Goal: Task Accomplishment & Management: Complete application form

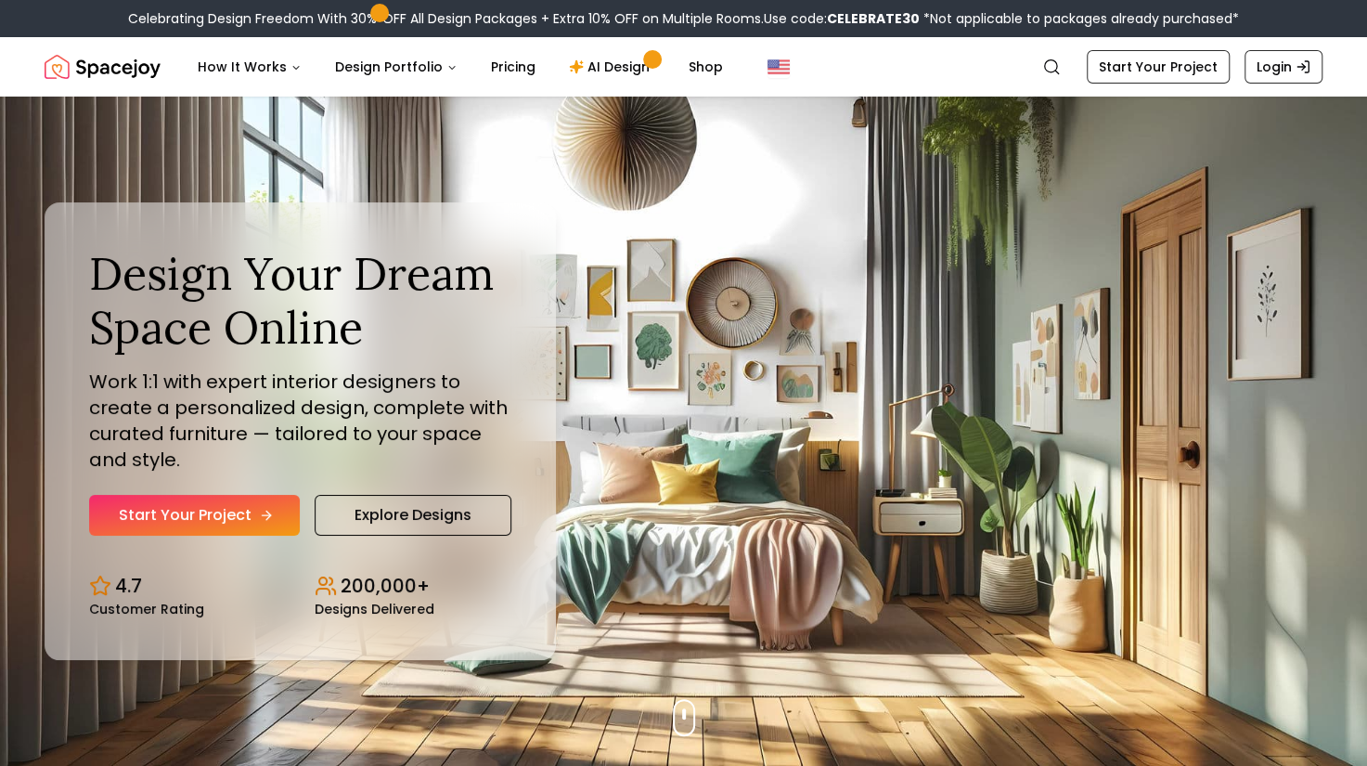
click at [249, 506] on link "Start Your Project" at bounding box center [194, 515] width 211 height 41
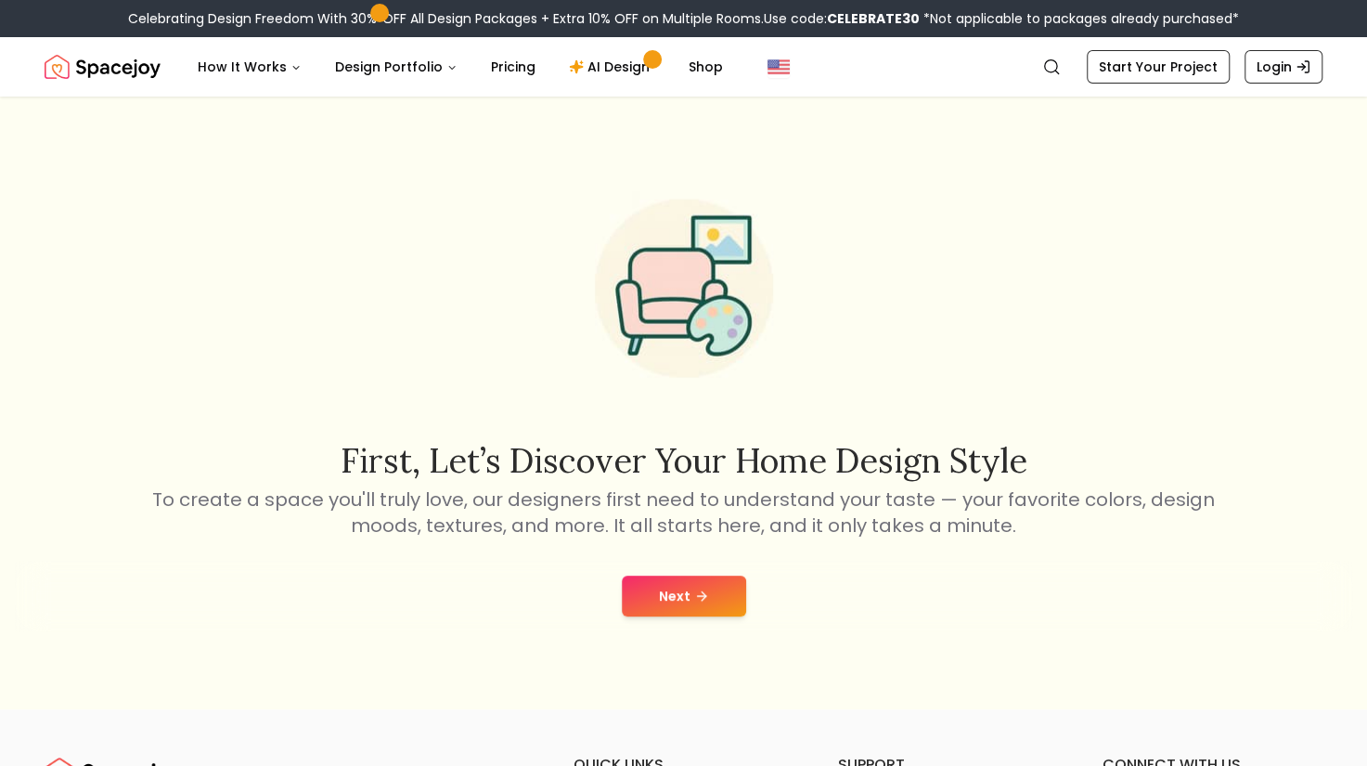
click at [707, 578] on button "Next" at bounding box center [684, 596] width 124 height 41
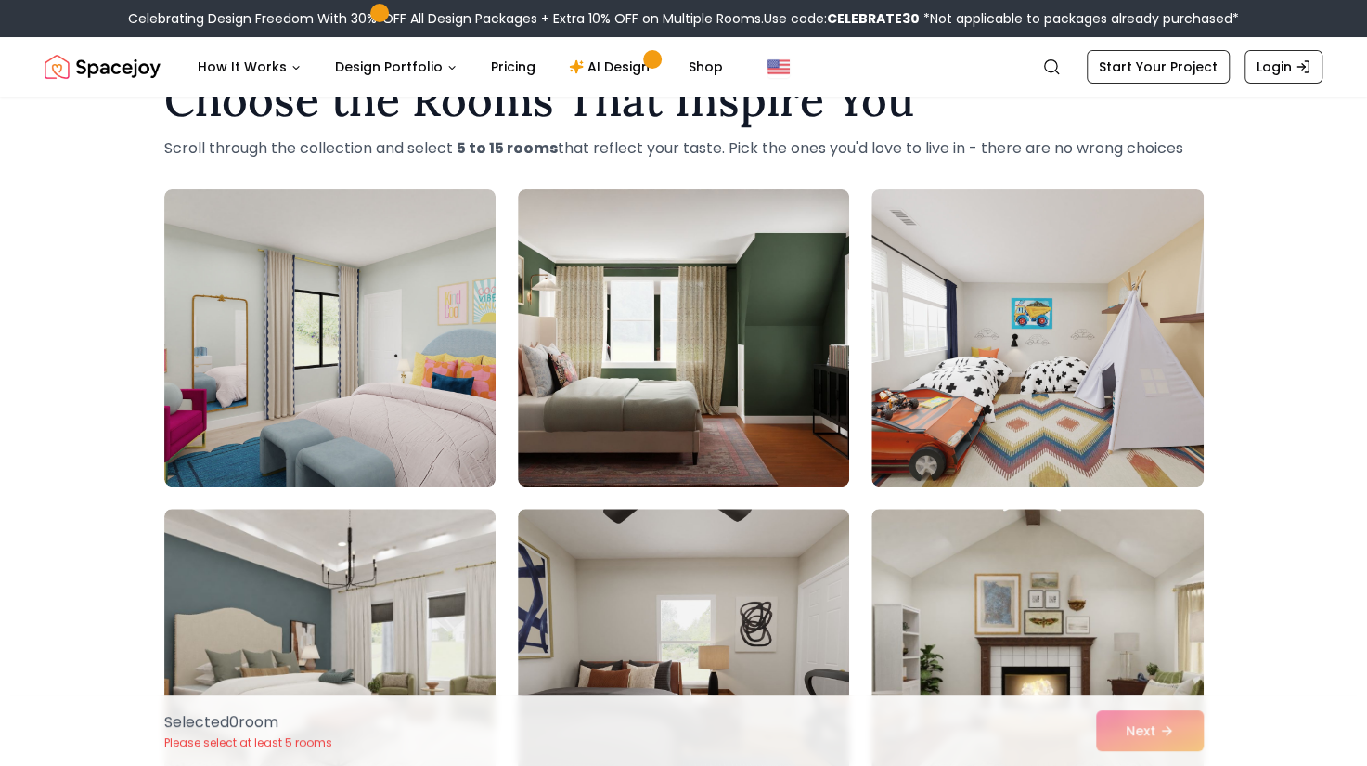
scroll to position [93, 0]
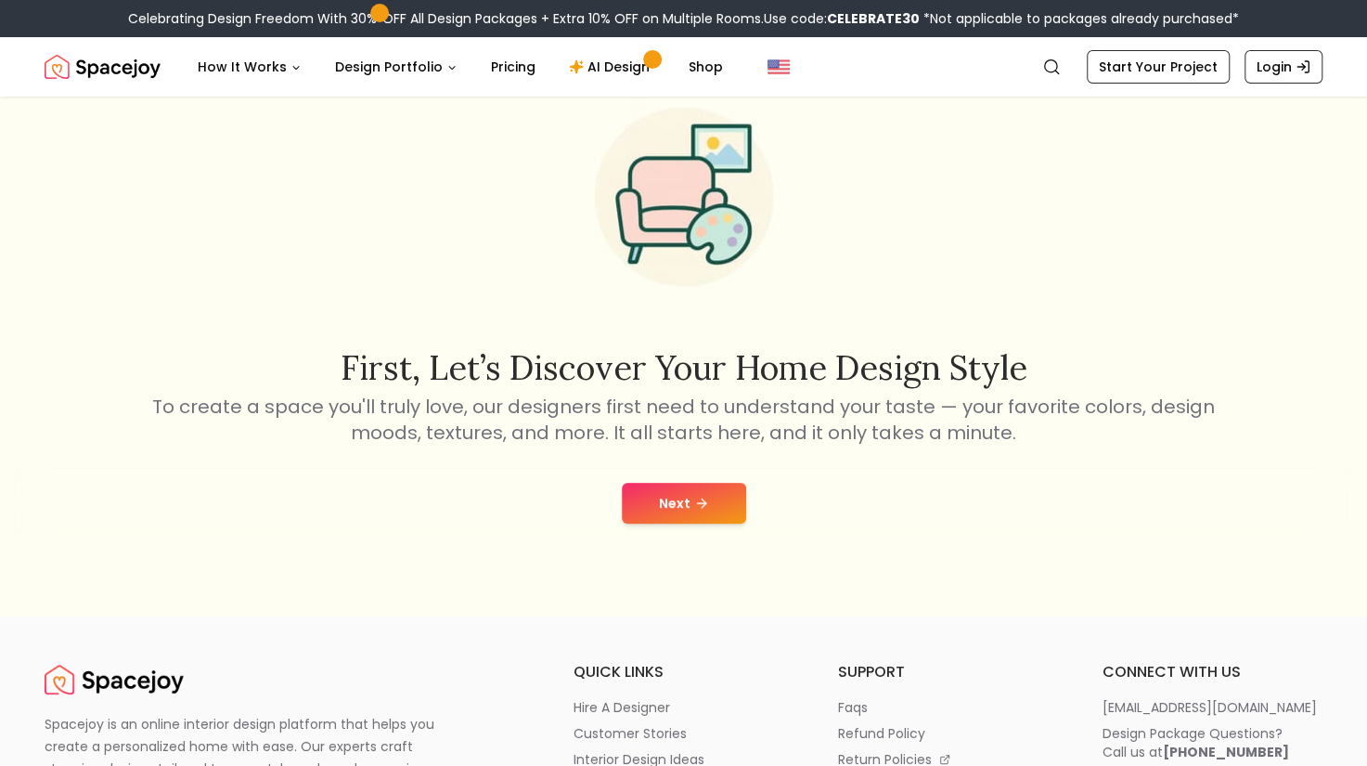
click at [708, 499] on button "Next" at bounding box center [684, 503] width 124 height 41
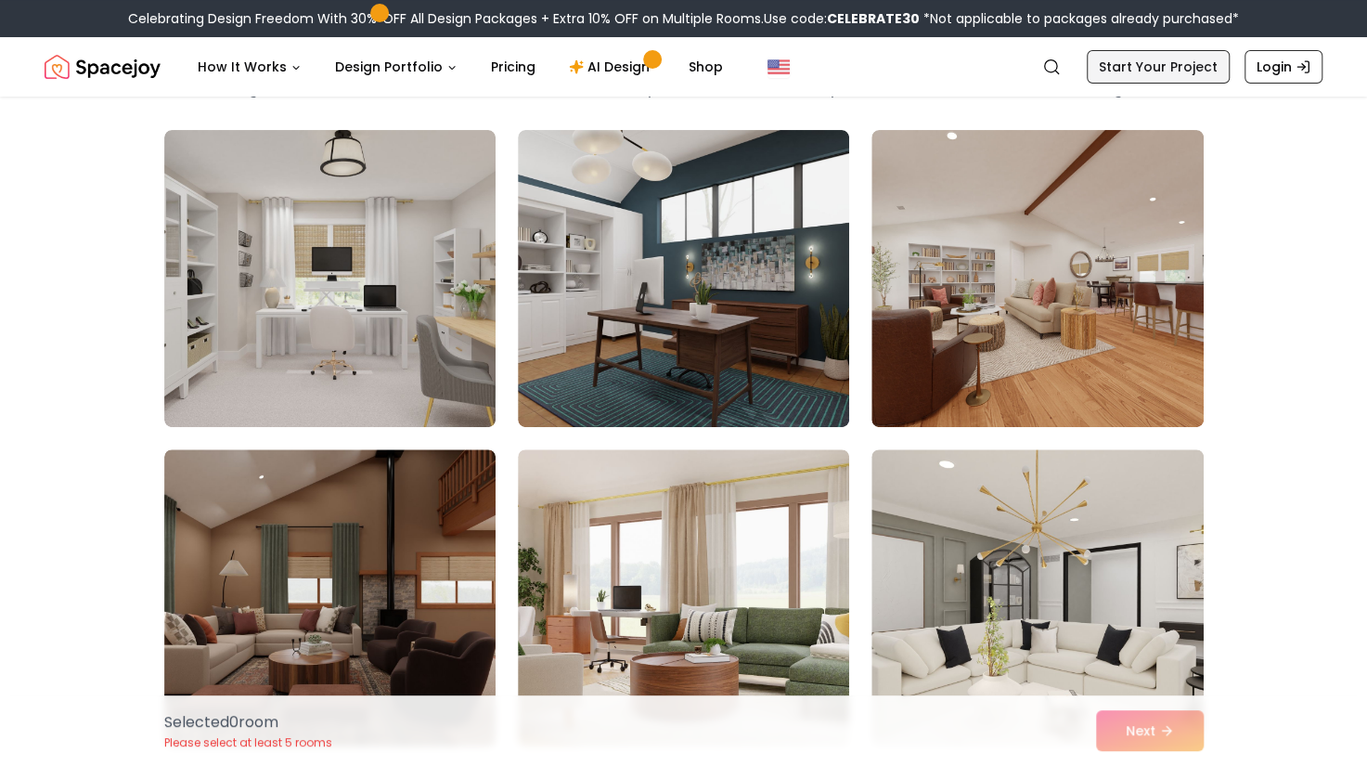
click at [1155, 58] on link "Start Your Project" at bounding box center [1158, 66] width 143 height 33
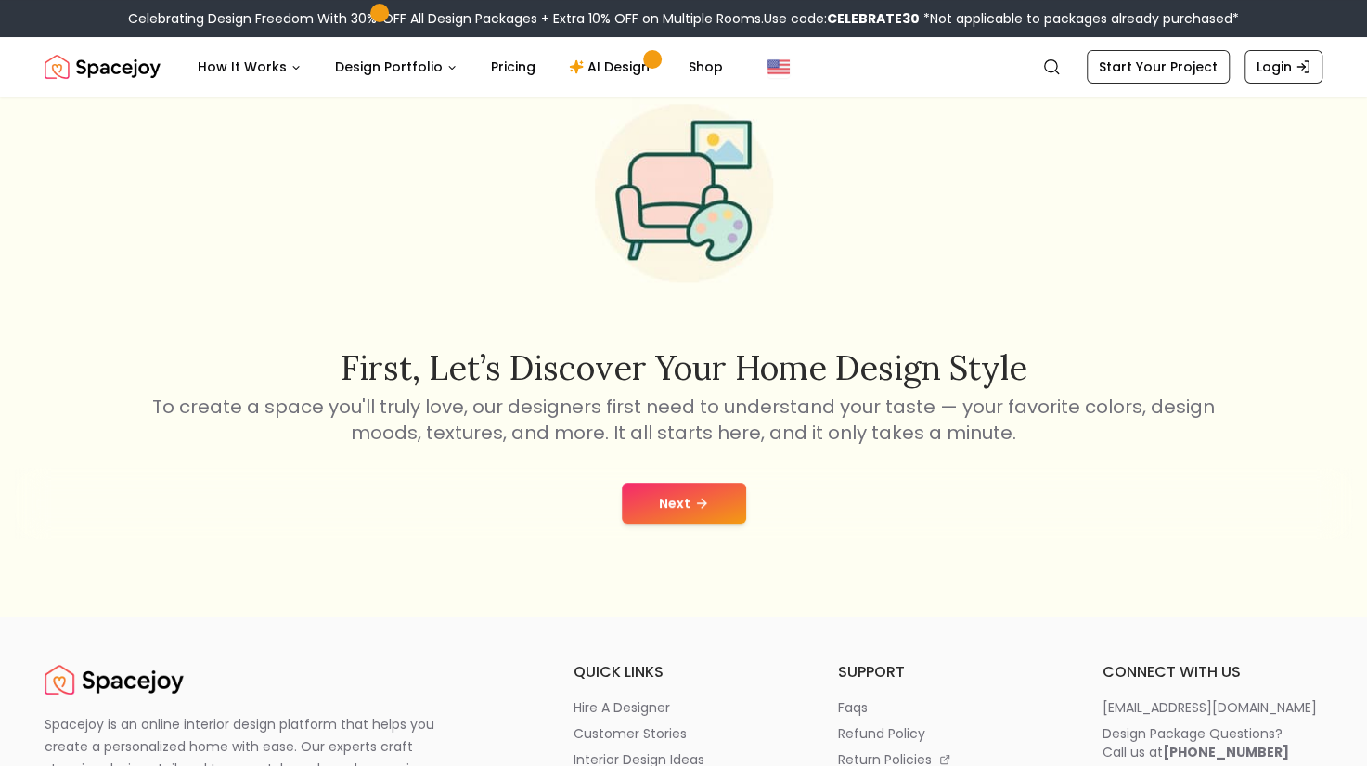
click at [719, 499] on button "Next" at bounding box center [684, 503] width 124 height 41
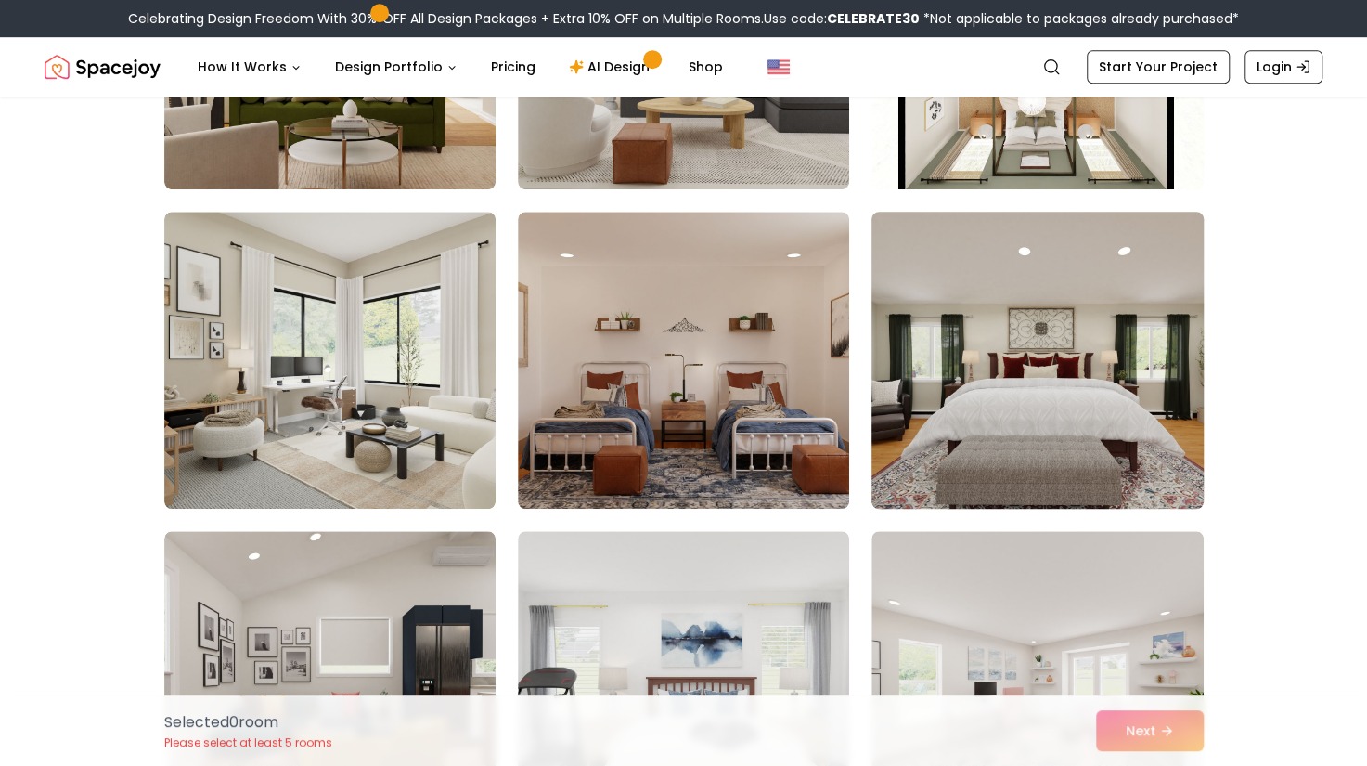
scroll to position [772, 0]
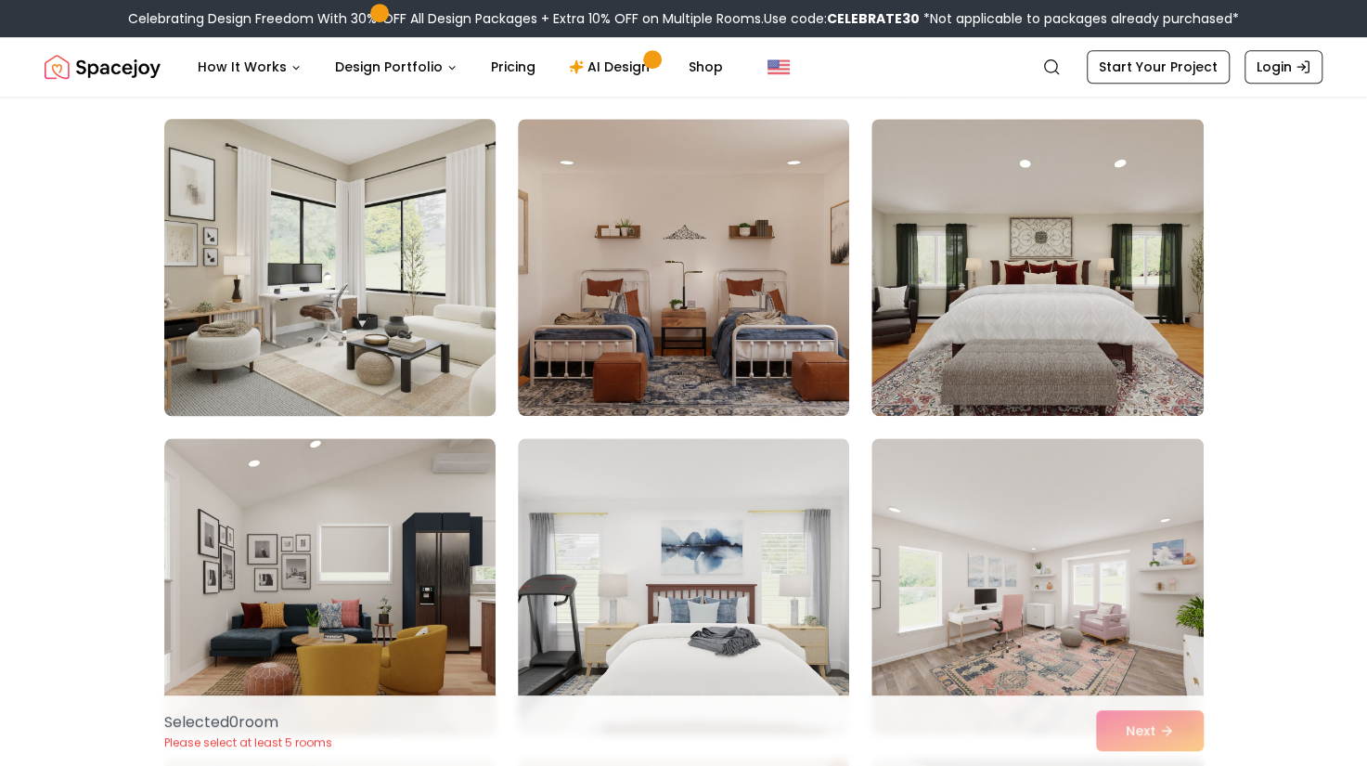
click at [376, 270] on img at bounding box center [330, 267] width 348 height 312
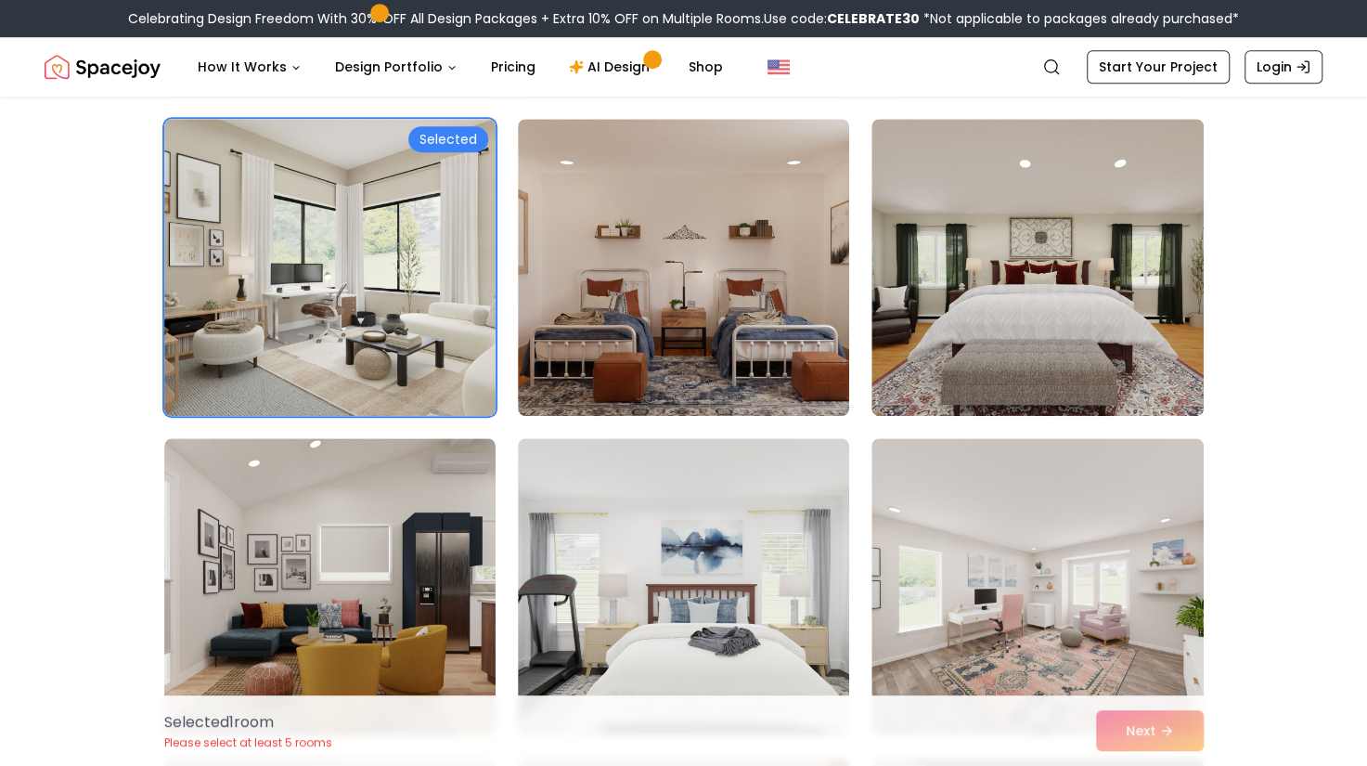
click at [1114, 723] on div "Selected 1 room Please select at least 5 rooms Next" at bounding box center [683, 730] width 1069 height 71
click at [1022, 530] on img at bounding box center [1037, 587] width 348 height 312
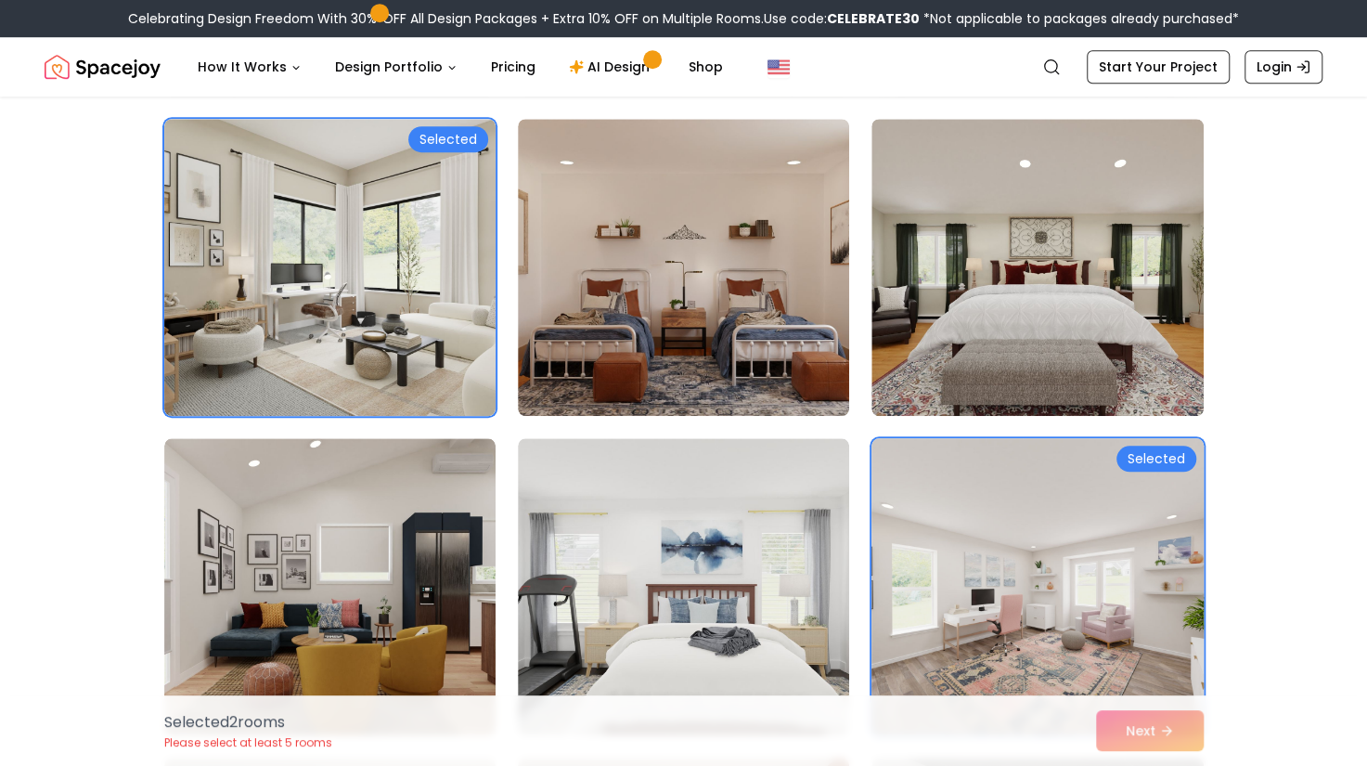
click at [920, 536] on img at bounding box center [1037, 587] width 348 height 312
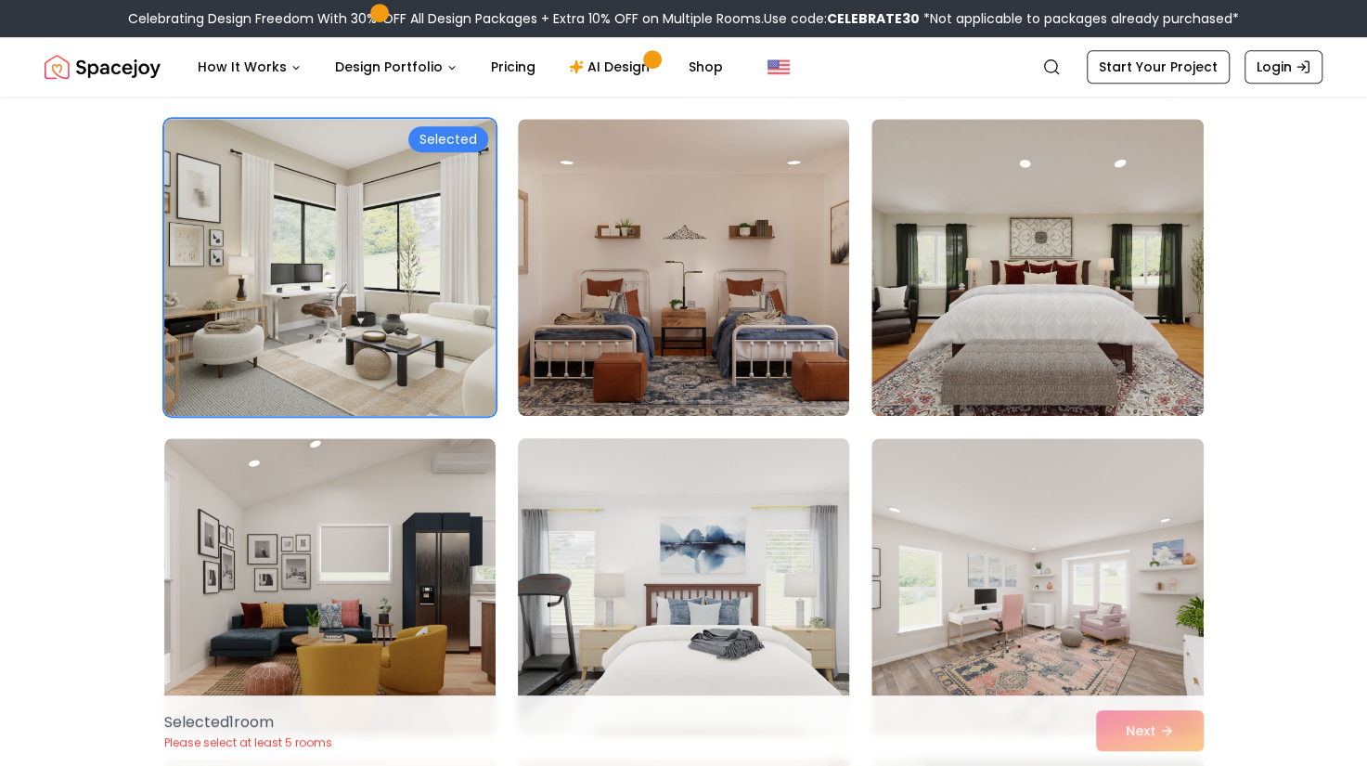
click at [666, 539] on img at bounding box center [684, 587] width 348 height 312
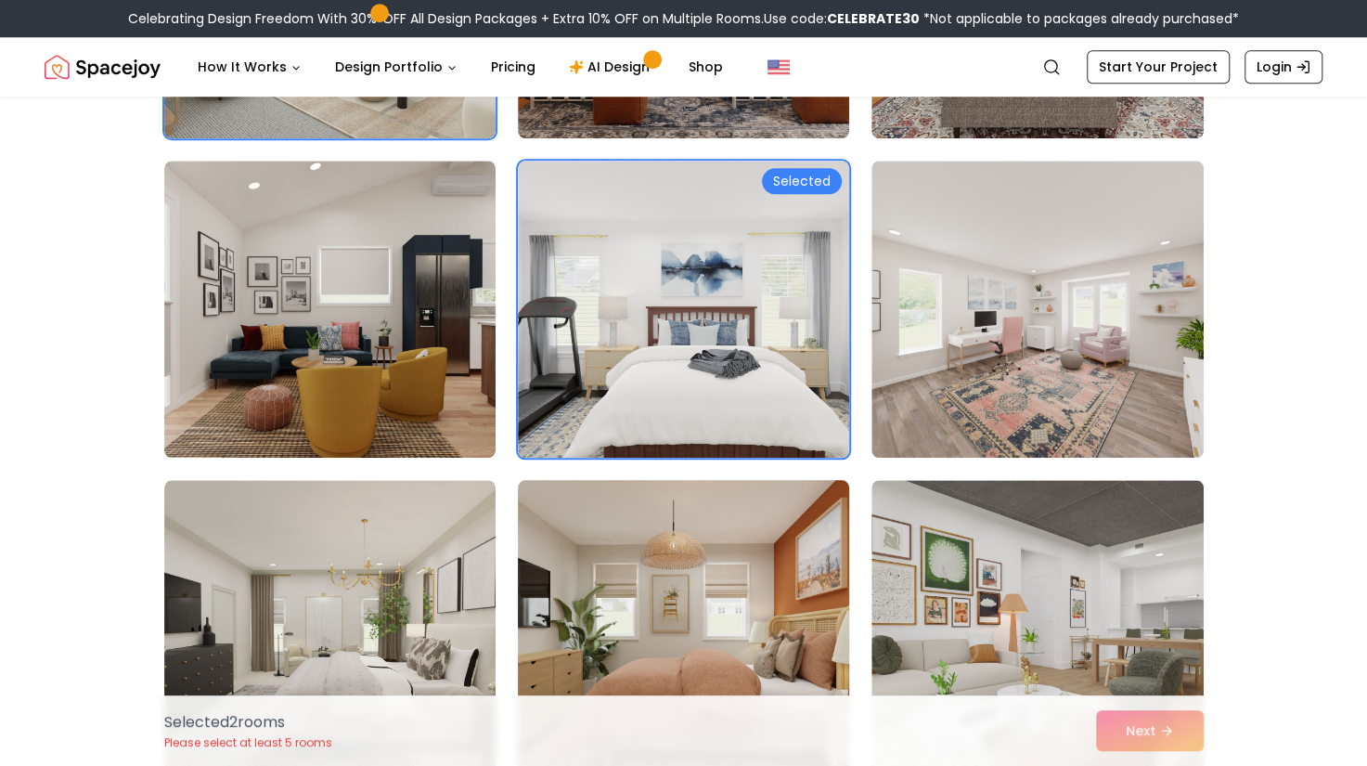
scroll to position [1237, 0]
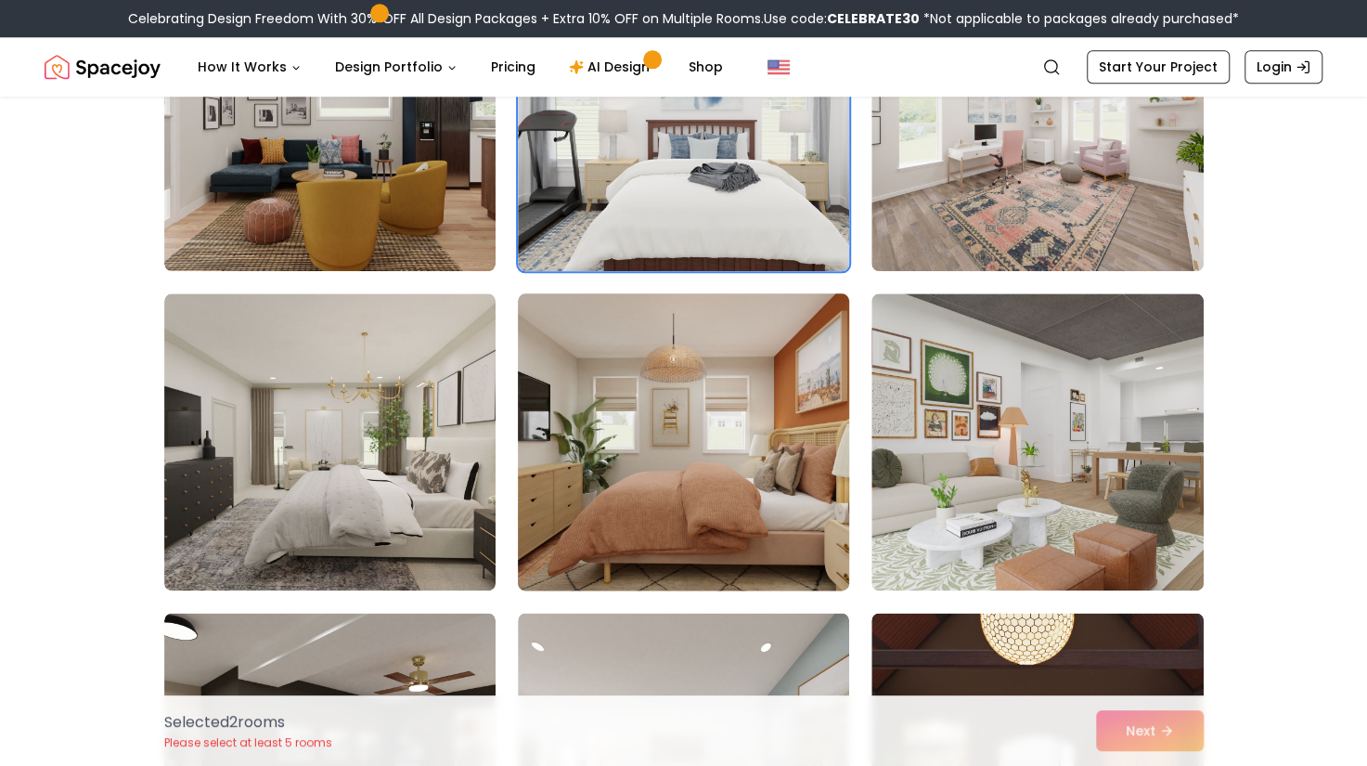
click at [789, 469] on img at bounding box center [684, 442] width 348 height 312
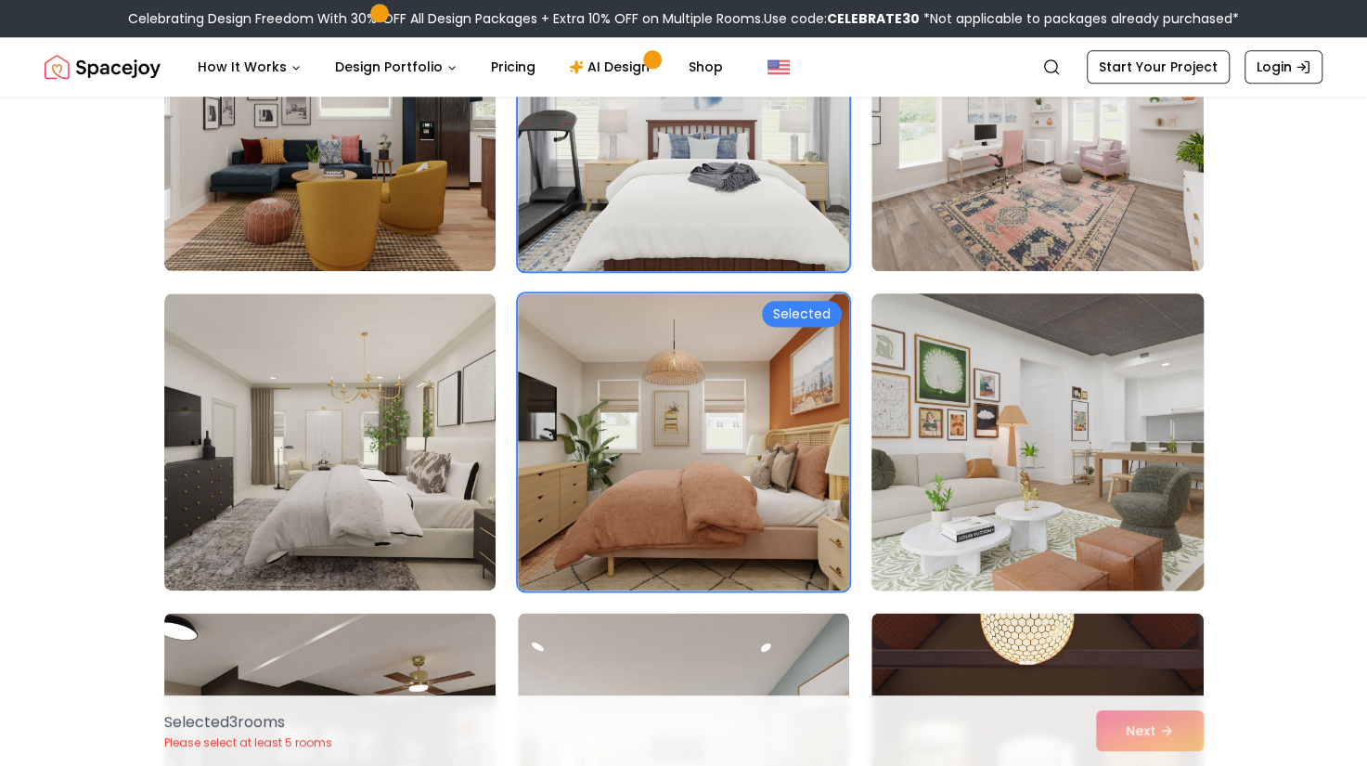
click at [970, 545] on img at bounding box center [1037, 442] width 348 height 312
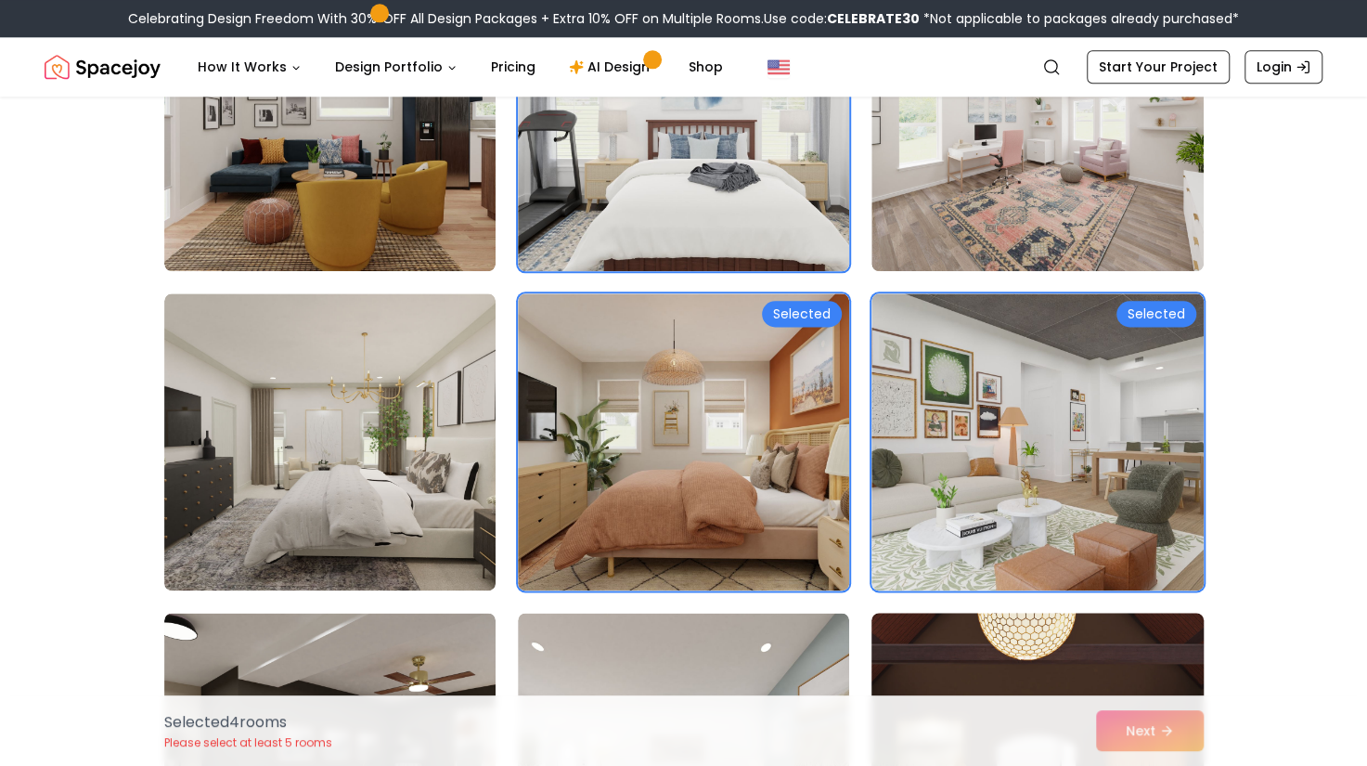
click at [984, 634] on img at bounding box center [1037, 761] width 348 height 312
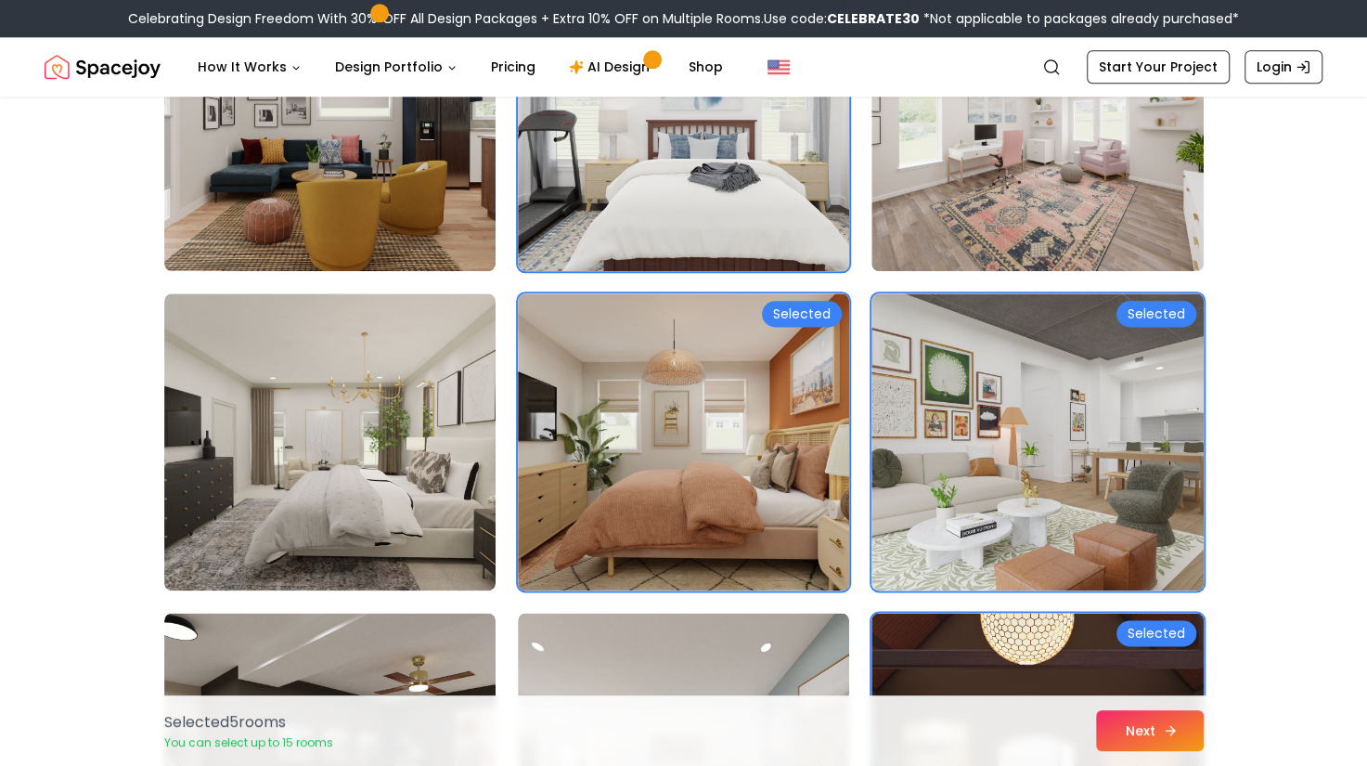
click at [1134, 710] on button "Next" at bounding box center [1150, 730] width 108 height 41
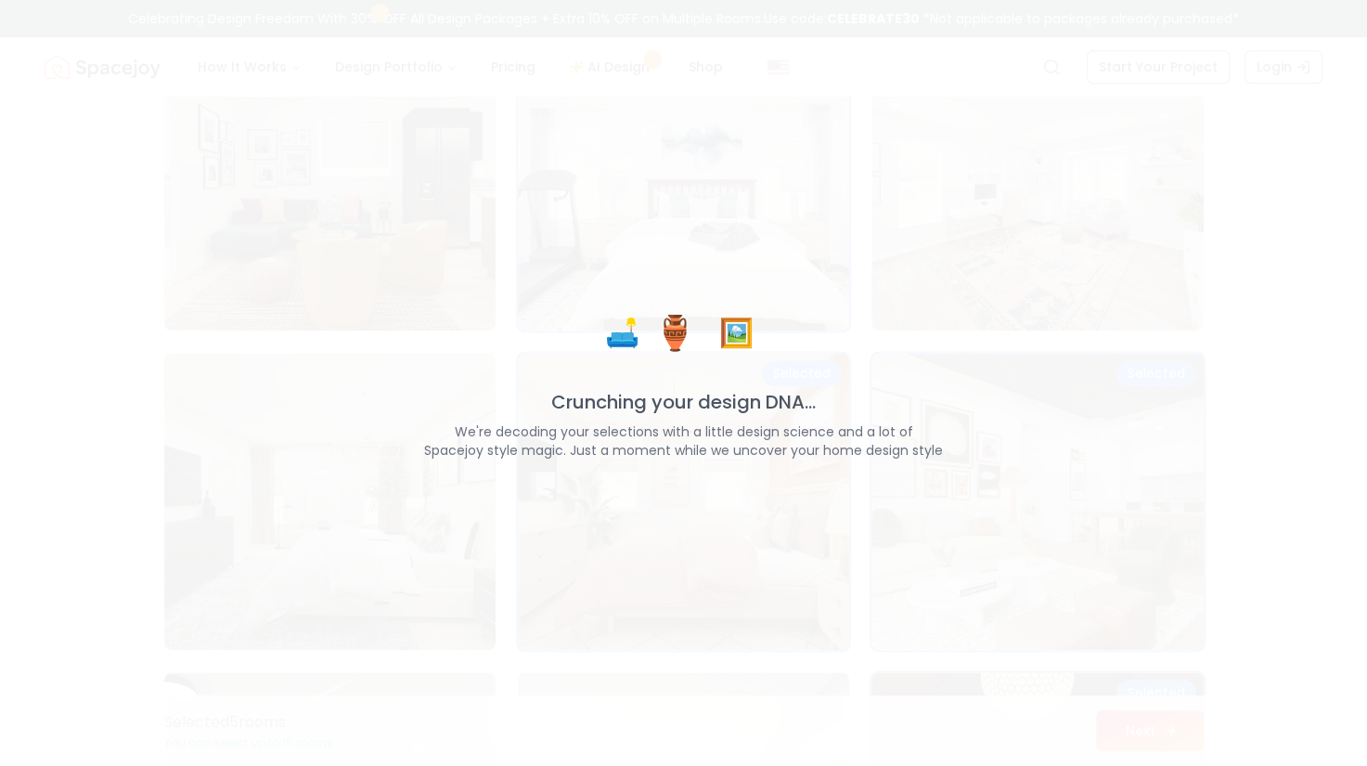
scroll to position [1296, 0]
